Goal: Information Seeking & Learning: Learn about a topic

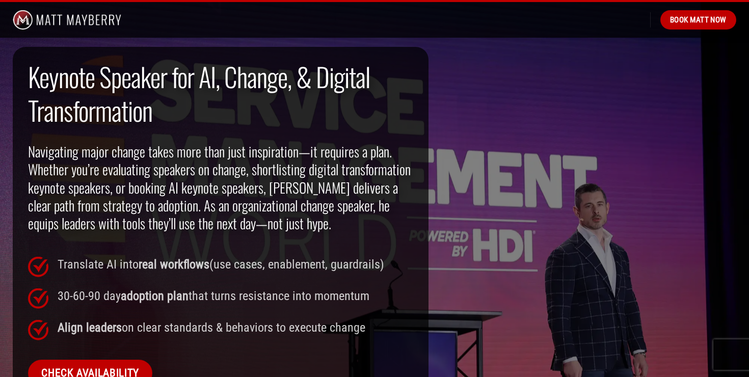
scroll to position [669, 0]
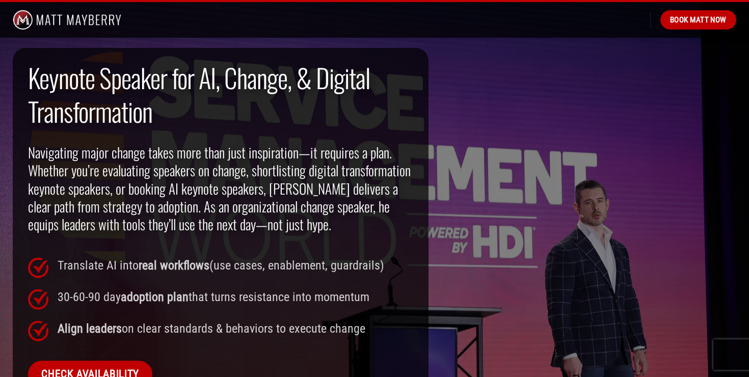
click at [279, 188] on h2 "Navigating major change takes more than just inspiration—it requires a plan. Wh…" at bounding box center [220, 189] width 385 height 90
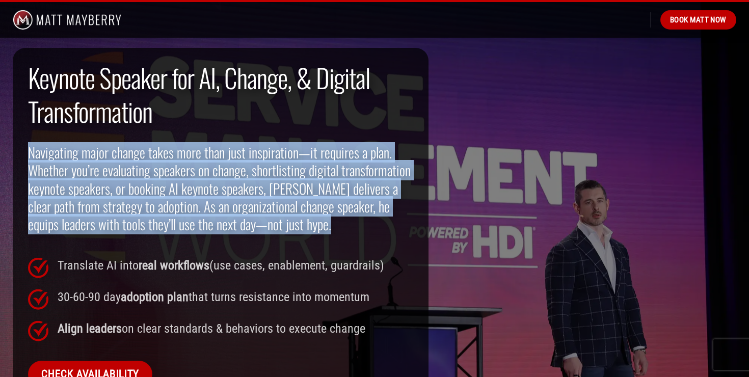
click at [300, 197] on h2 "Navigating major change takes more than just inspiration—it requires a plan. Wh…" at bounding box center [220, 189] width 385 height 90
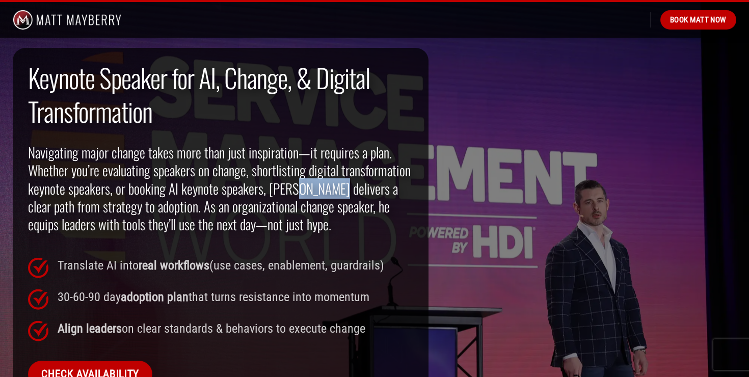
click at [300, 197] on h2 "Navigating major change takes more than just inspiration—it requires a plan. Wh…" at bounding box center [220, 189] width 385 height 90
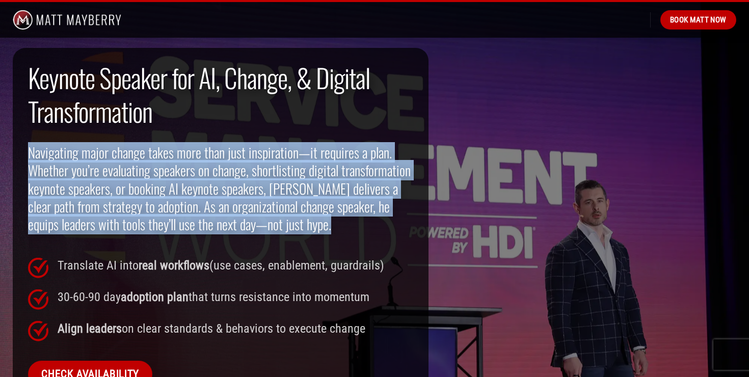
click at [320, 200] on h2 "Navigating major change takes more than just inspiration—it requires a plan. Wh…" at bounding box center [220, 189] width 385 height 90
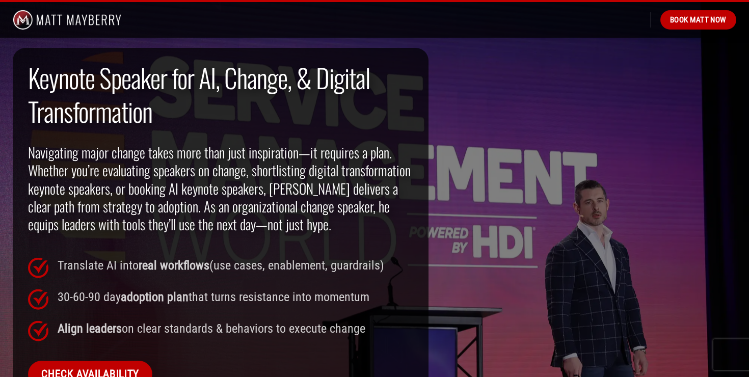
click at [320, 200] on h2 "Navigating major change takes more than just inspiration—it requires a plan. Wh…" at bounding box center [220, 189] width 385 height 90
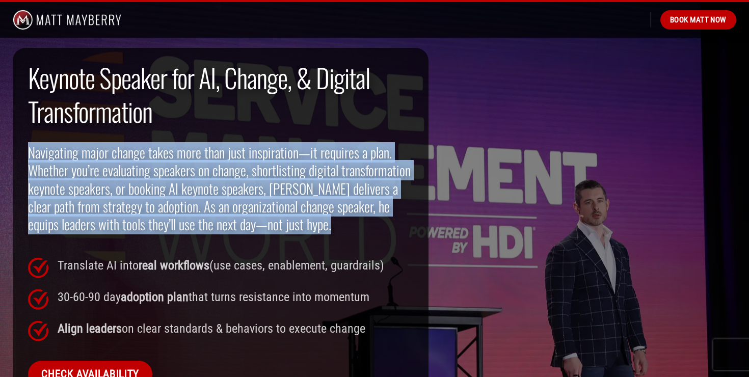
click at [320, 200] on h2 "Navigating major change takes more than just inspiration—it requires a plan. Wh…" at bounding box center [220, 189] width 385 height 90
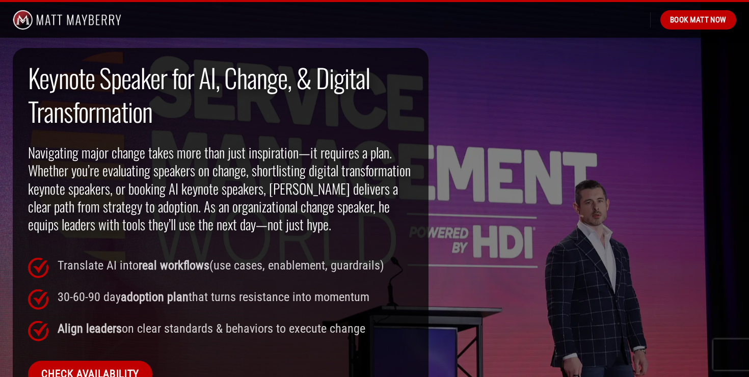
click at [320, 200] on h2 "Navigating major change takes more than just inspiration—it requires a plan. Wh…" at bounding box center [220, 189] width 385 height 90
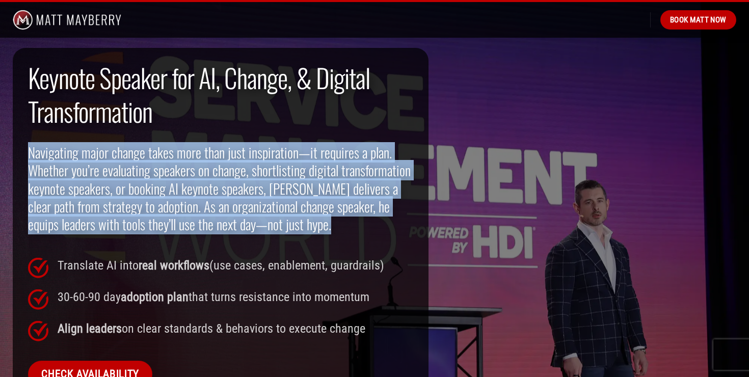
click at [320, 200] on h2 "Navigating major change takes more than just inspiration—it requires a plan. Wh…" at bounding box center [220, 189] width 385 height 90
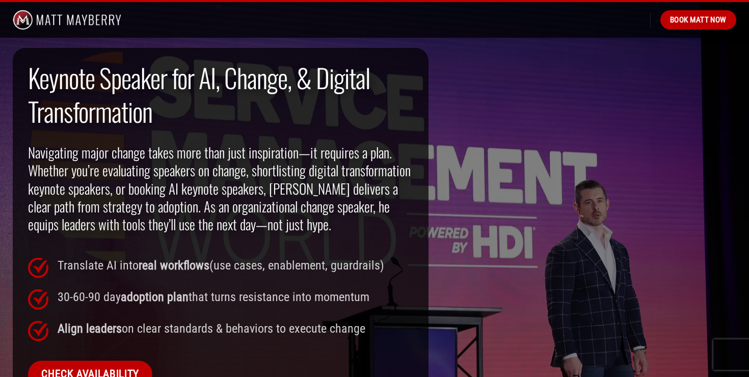
click at [320, 200] on h2 "Navigating major change takes more than just inspiration—it requires a plan. Wh…" at bounding box center [220, 189] width 385 height 90
click at [331, 199] on h2 "Navigating major change takes more than just inspiration—it requires a plan. Wh…" at bounding box center [220, 189] width 385 height 90
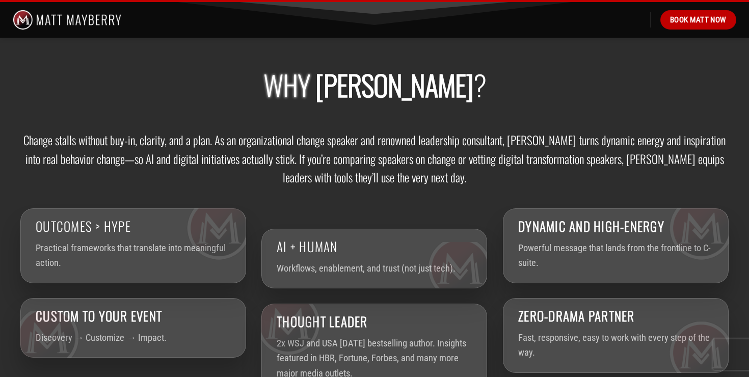
scroll to position [1476, 0]
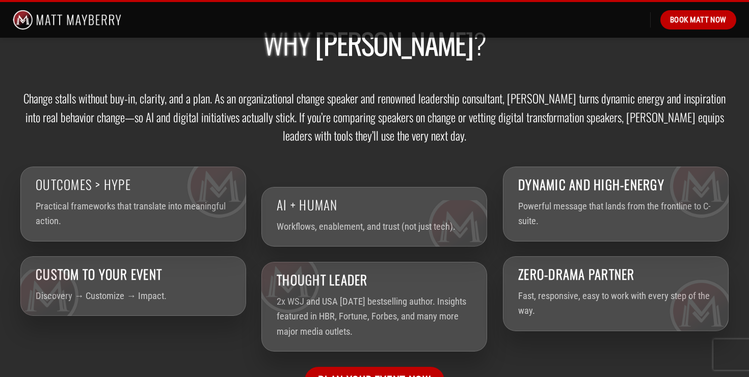
click at [371, 138] on h3 "Change stalls without buy-in, clarity, and a plan. As an organizational change …" at bounding box center [374, 117] width 708 height 56
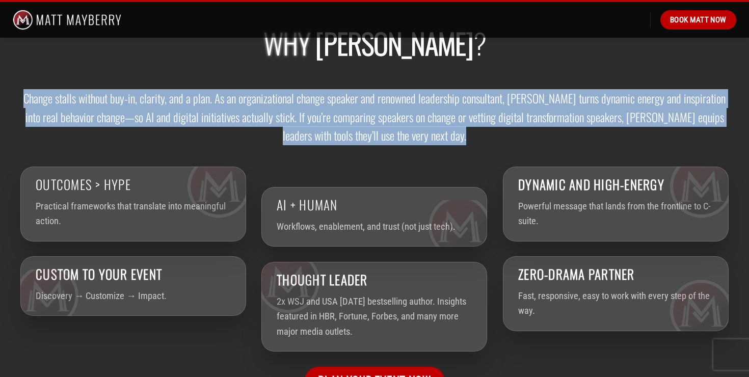
click at [371, 138] on h3 "Change stalls without buy-in, clarity, and a plan. As an organizational change …" at bounding box center [374, 117] width 708 height 56
click at [396, 131] on h3 "Change stalls without buy-in, clarity, and a plan. As an organizational change …" at bounding box center [374, 117] width 708 height 56
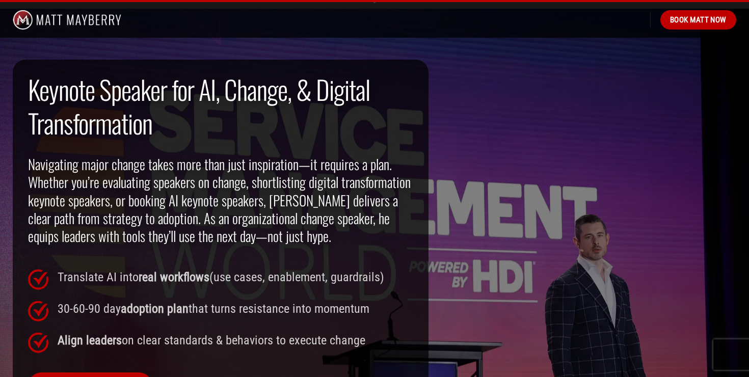
scroll to position [850, 0]
